Goal: Task Accomplishment & Management: Use online tool/utility

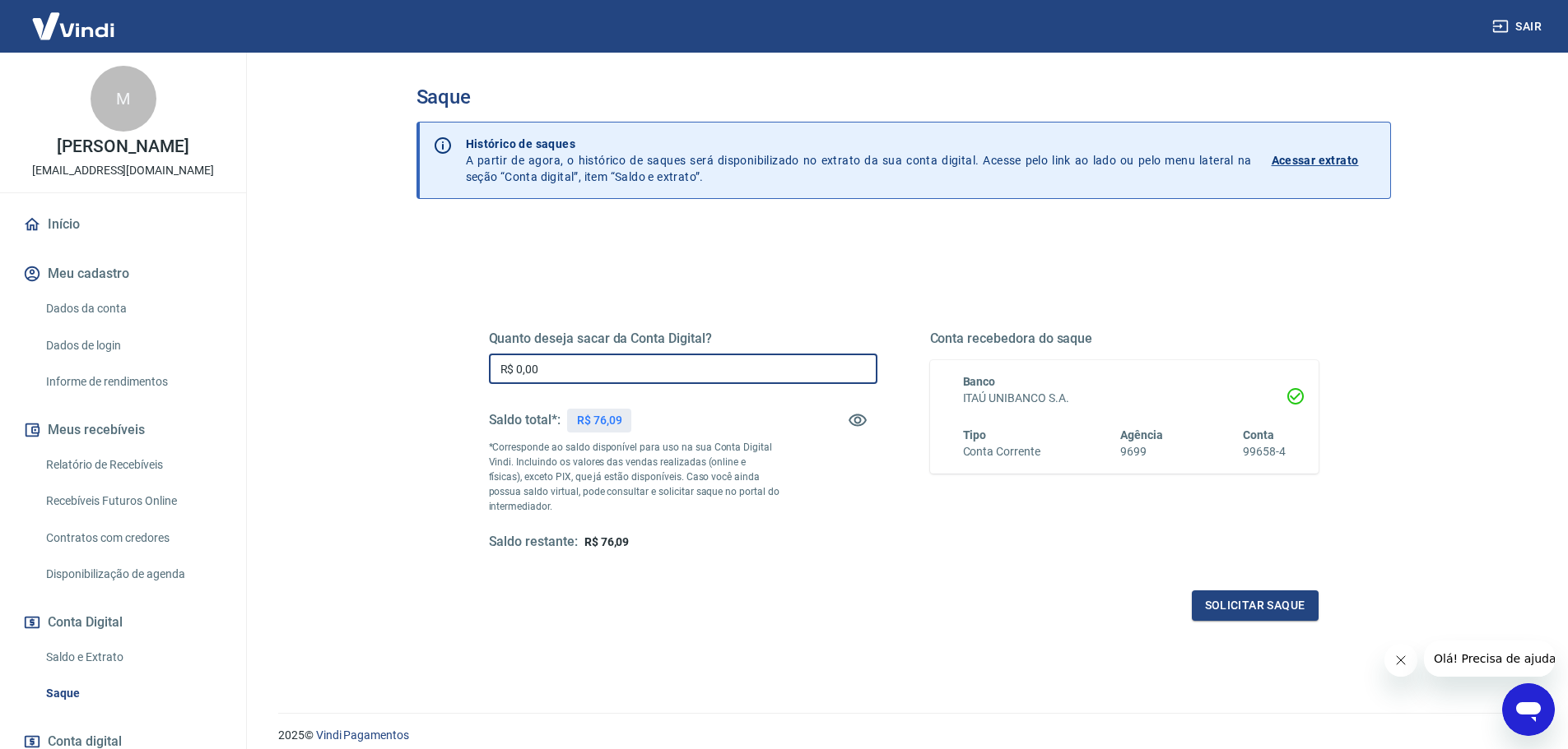
click at [641, 372] on input "R$ 0,00" at bounding box center [683, 368] width 389 height 30
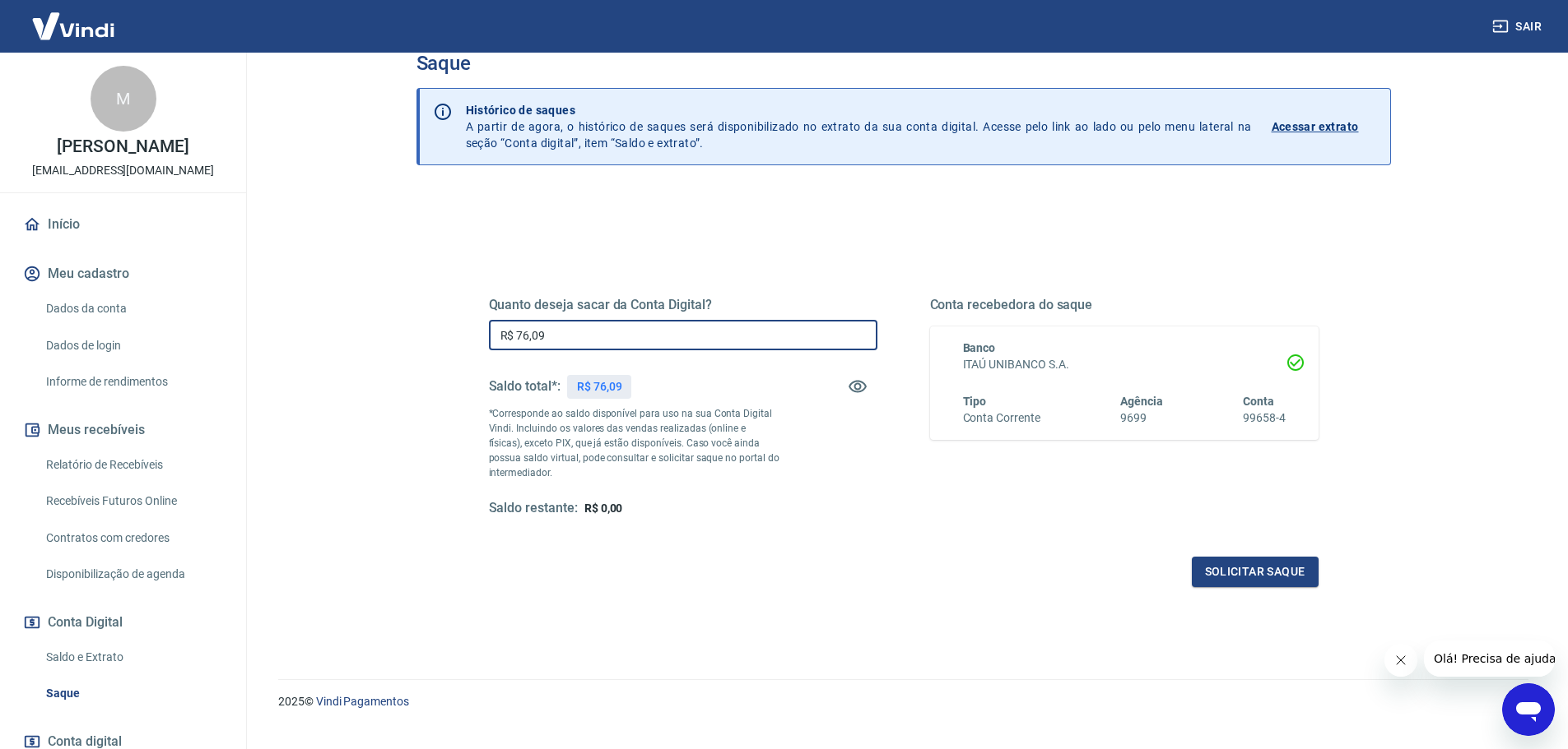
scroll to position [65, 0]
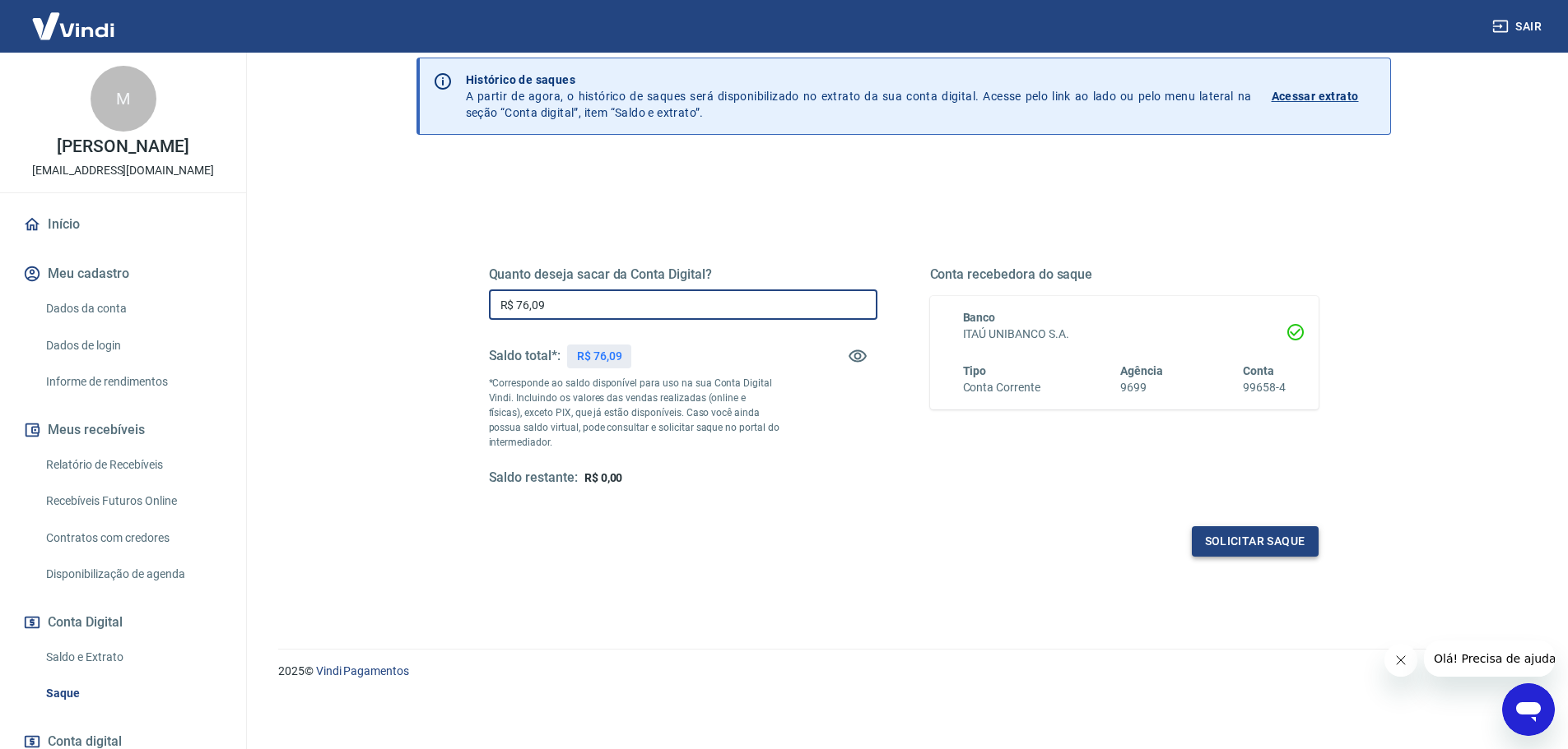
type input "R$ 76,09"
click at [1230, 536] on button "Solicitar saque" at bounding box center [1255, 541] width 126 height 30
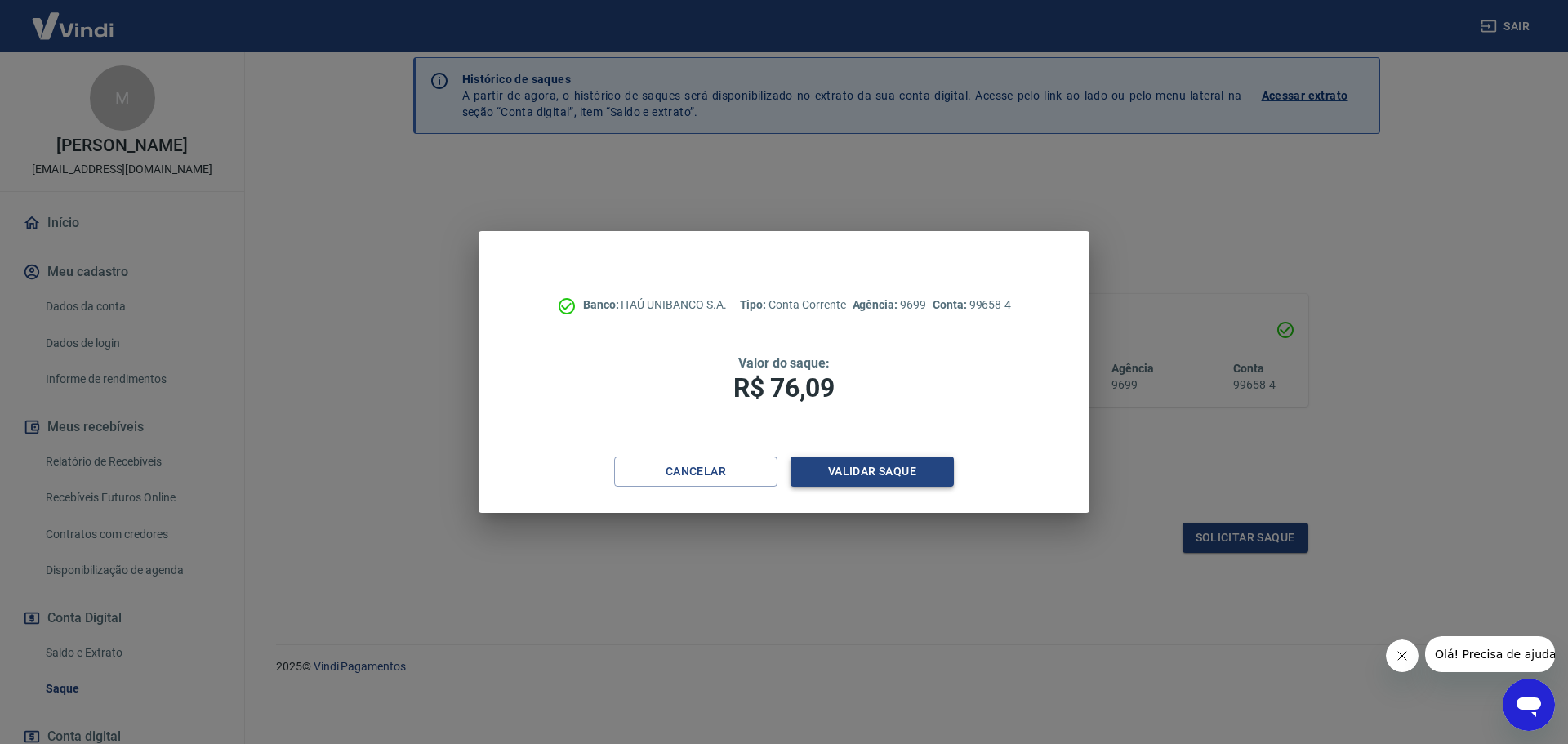
click at [884, 469] on button "Validar saque" at bounding box center [872, 472] width 163 height 30
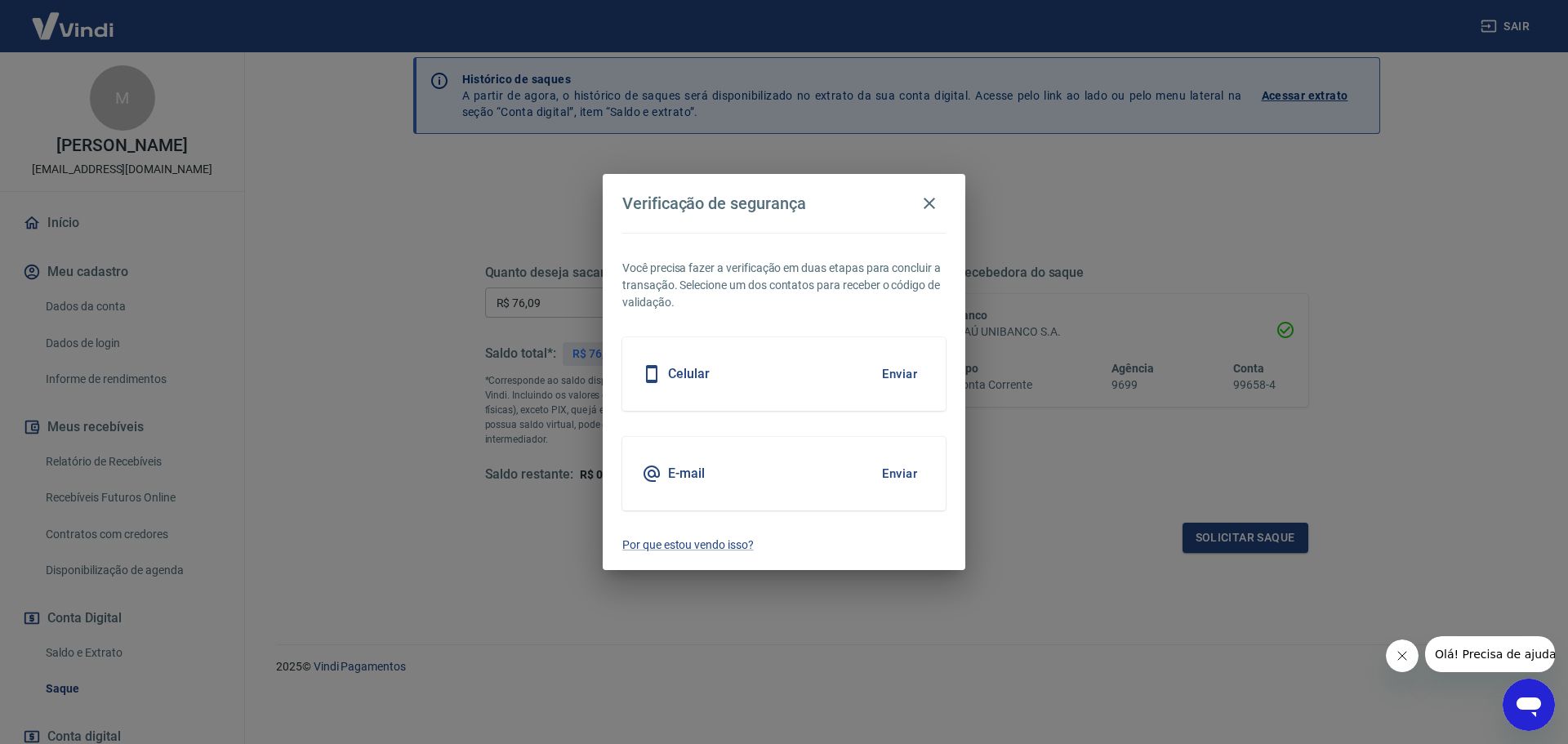
click at [911, 377] on button "Enviar" at bounding box center [899, 373] width 53 height 34
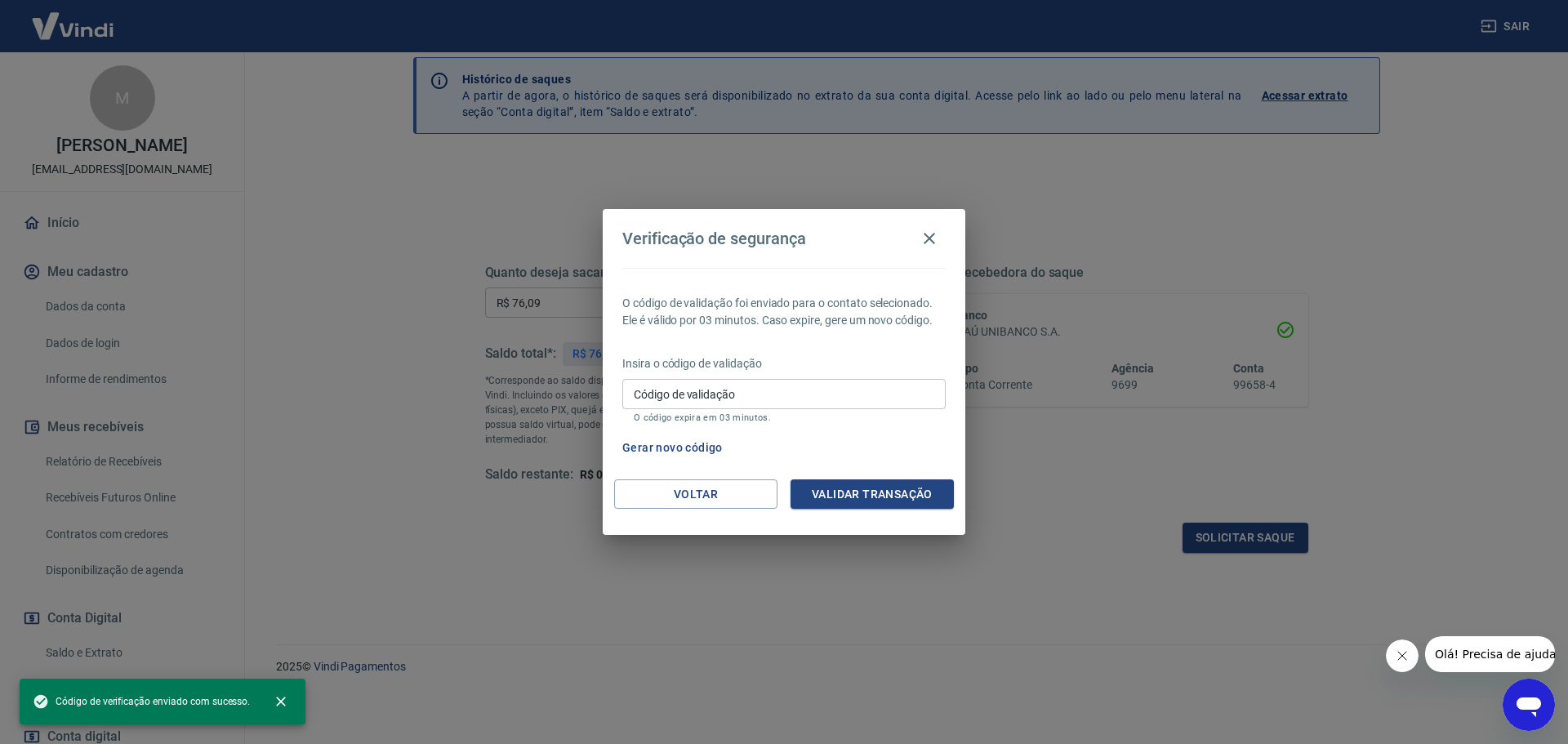
click at [703, 391] on input "Código de validação" at bounding box center [784, 394] width 324 height 30
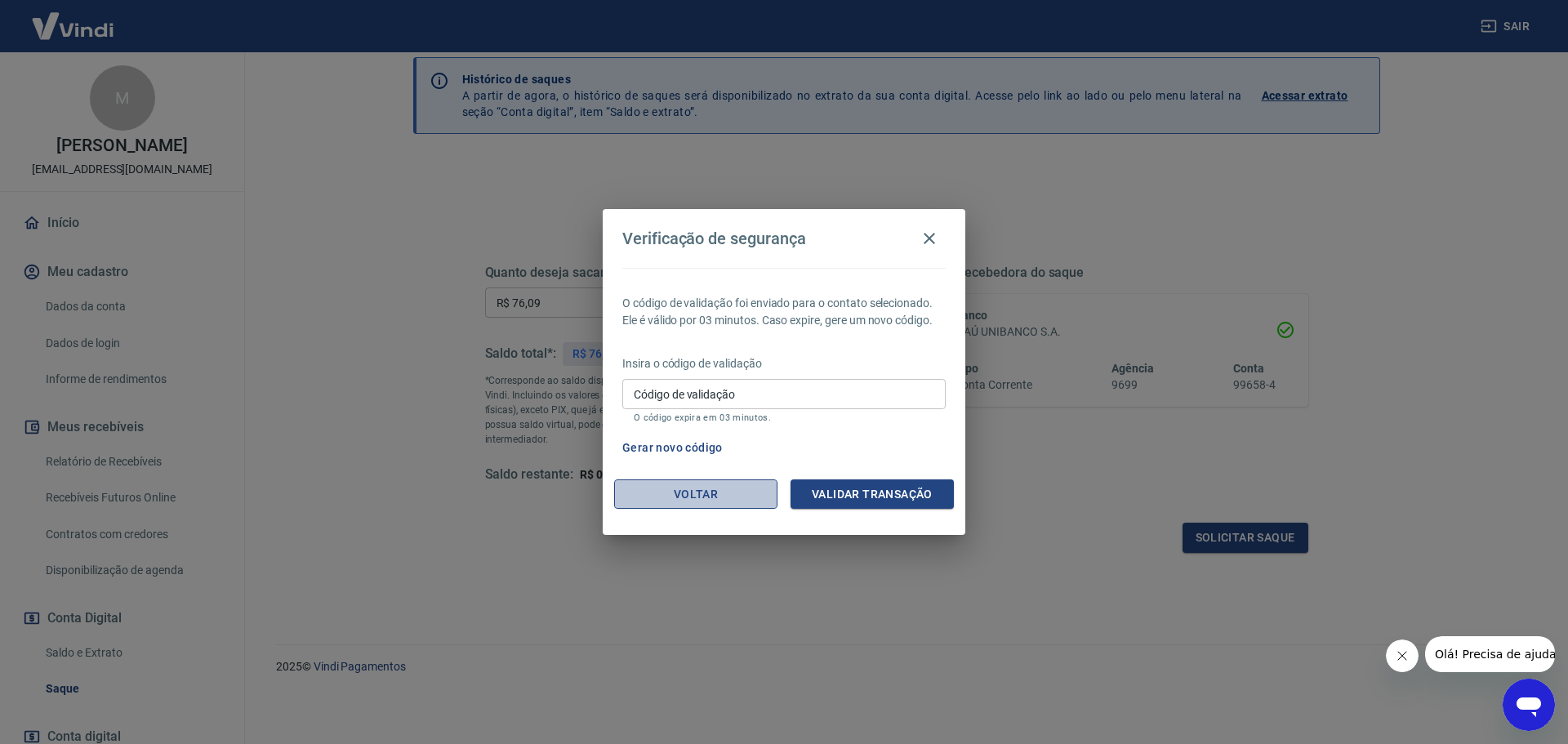
click at [727, 487] on button "Voltar" at bounding box center [696, 494] width 163 height 30
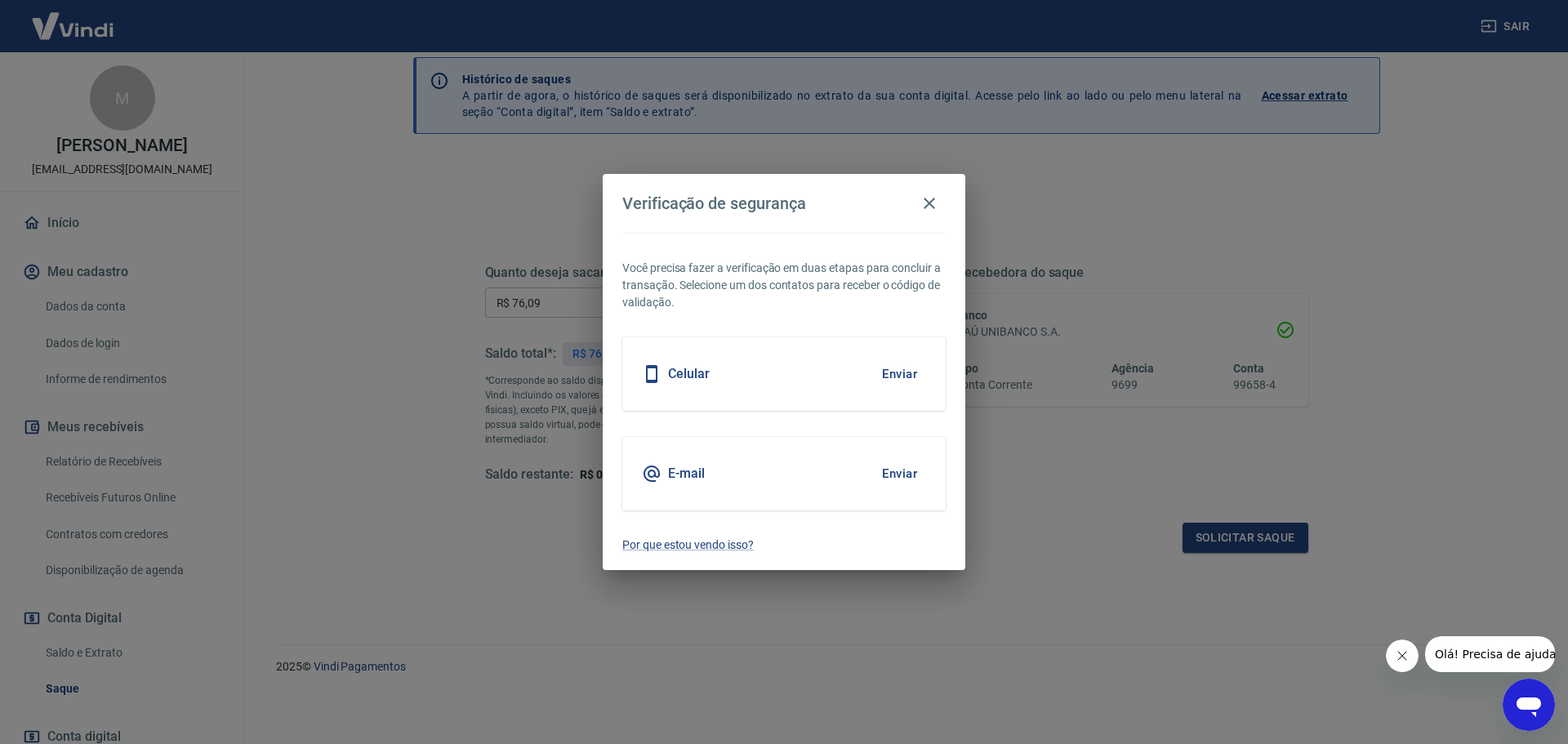
click at [900, 470] on button "Enviar" at bounding box center [899, 474] width 53 height 34
click at [888, 366] on button "Enviar" at bounding box center [899, 373] width 53 height 34
click at [893, 371] on button "Enviar" at bounding box center [899, 373] width 53 height 34
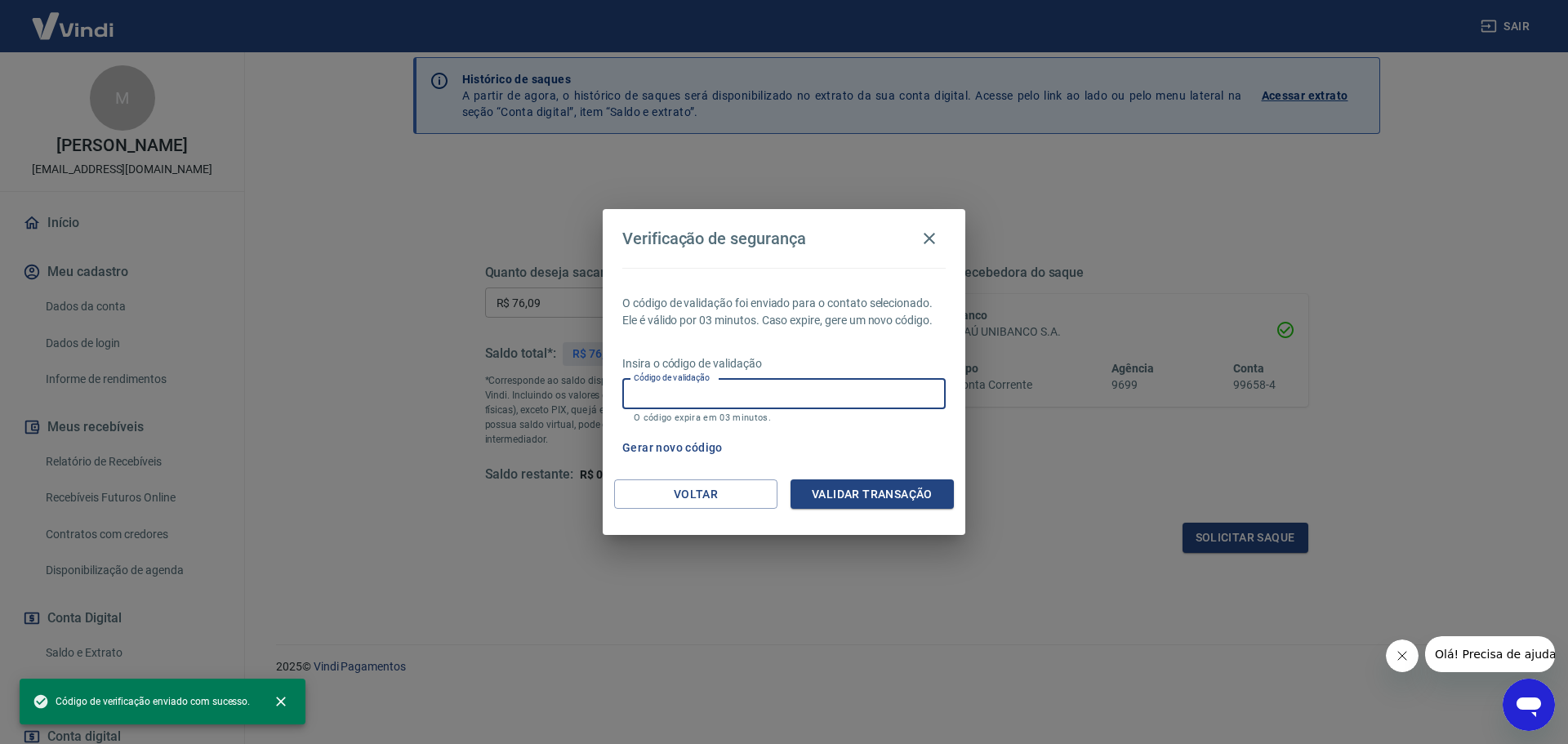
click at [828, 381] on input "Código de validação" at bounding box center [784, 394] width 324 height 30
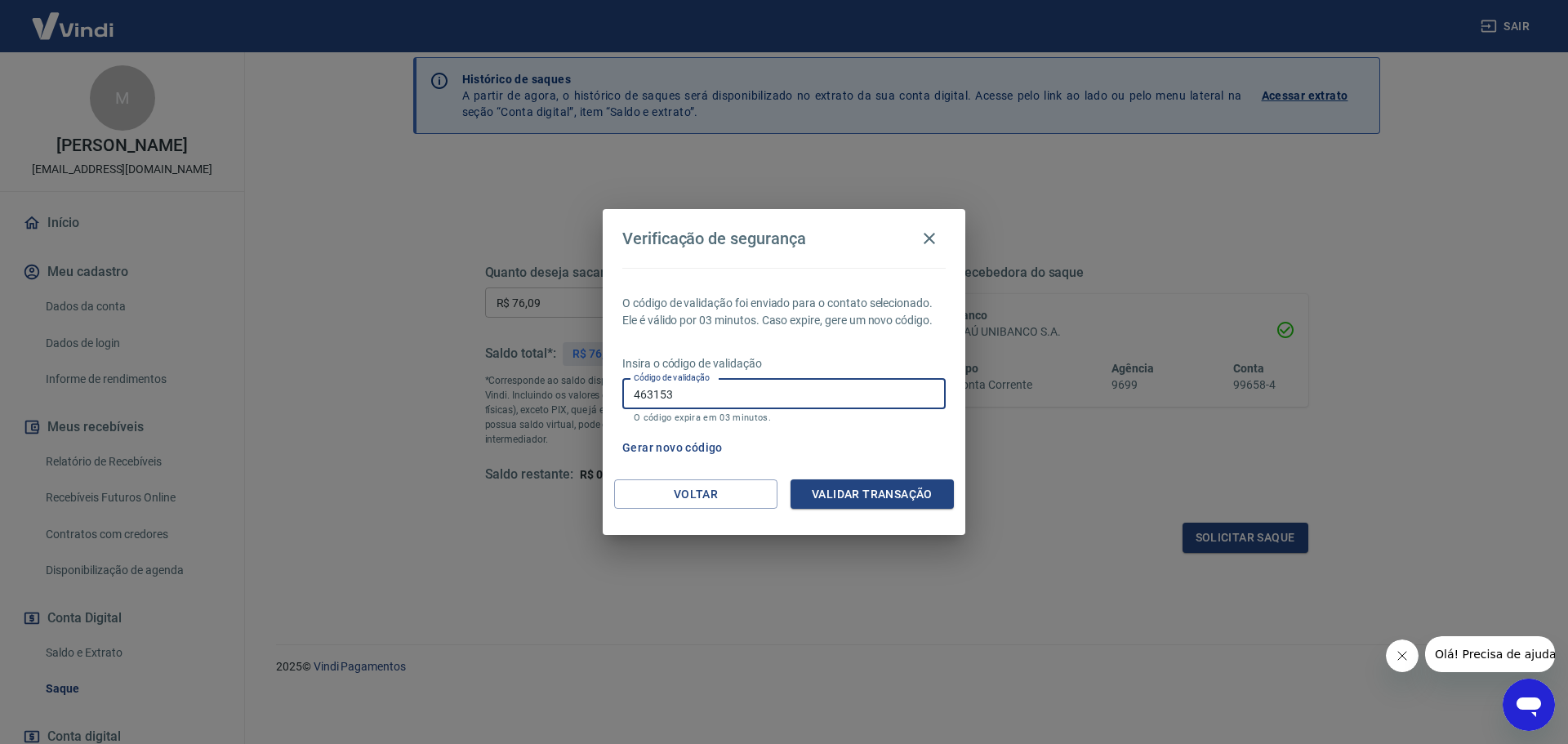
type input "463153"
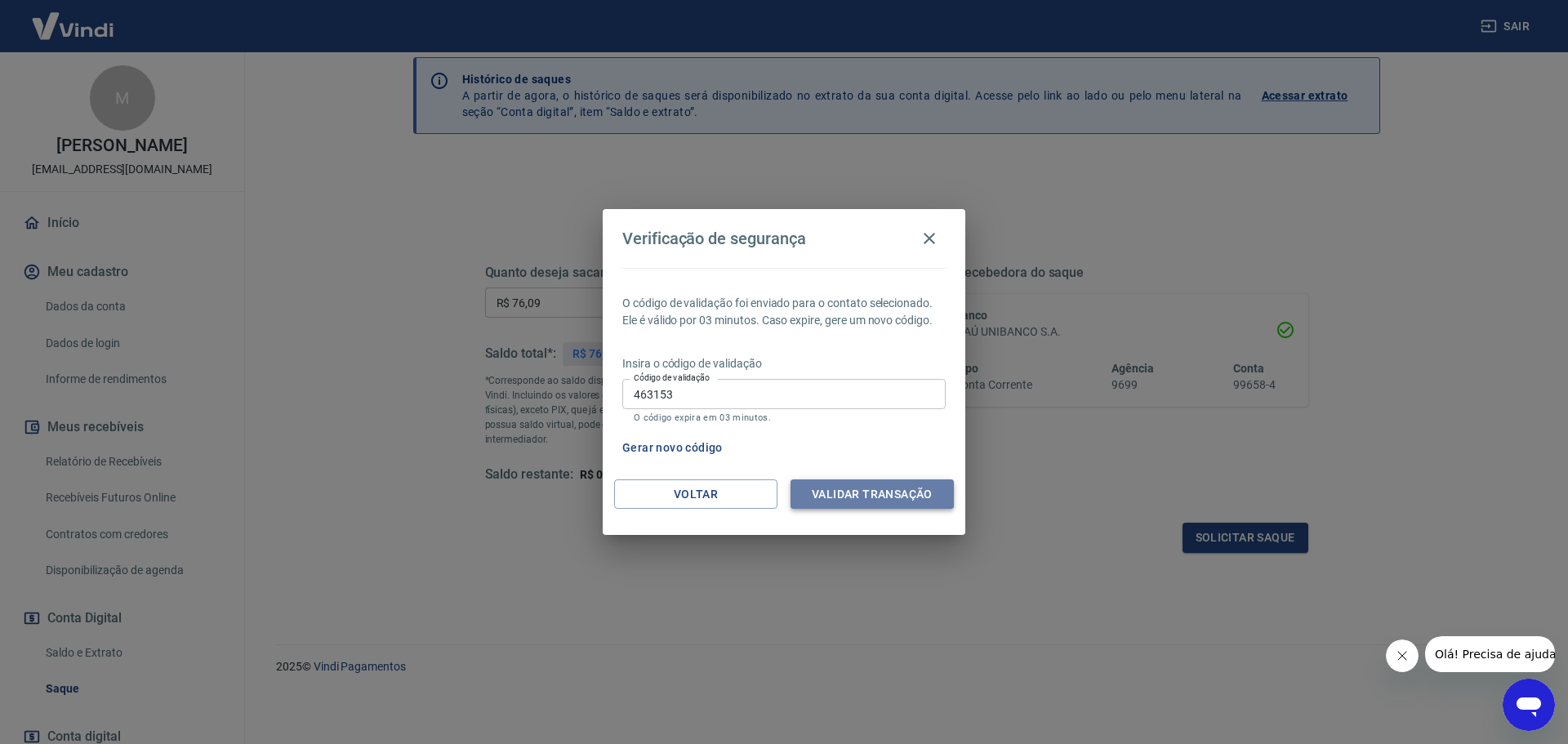
click at [847, 489] on button "Validar transação" at bounding box center [872, 494] width 163 height 30
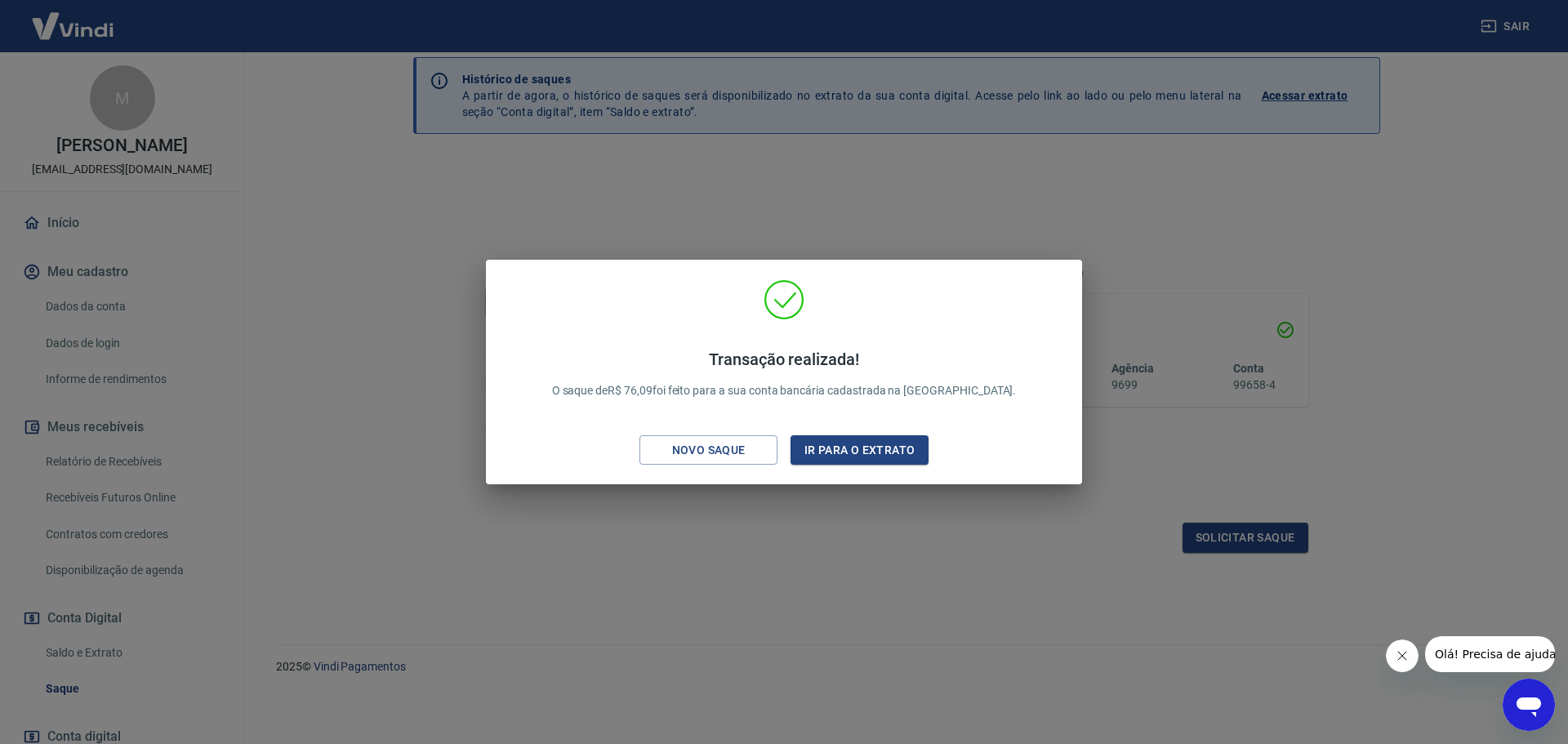
click at [714, 444] on div "Novo saque" at bounding box center [709, 450] width 113 height 20
